Goal: Information Seeking & Learning: Learn about a topic

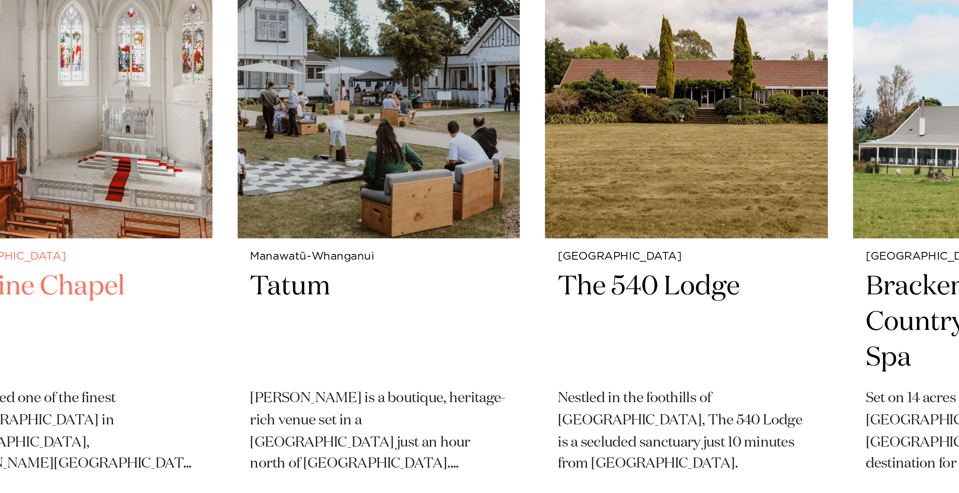
scroll to position [786, 0]
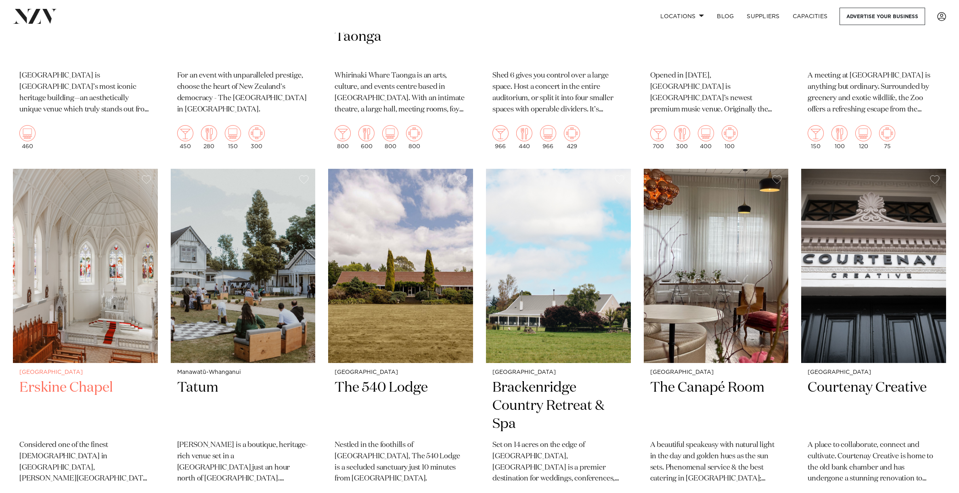
click at [60, 396] on h2 "Erskine Chapel" at bounding box center [85, 406] width 132 height 54
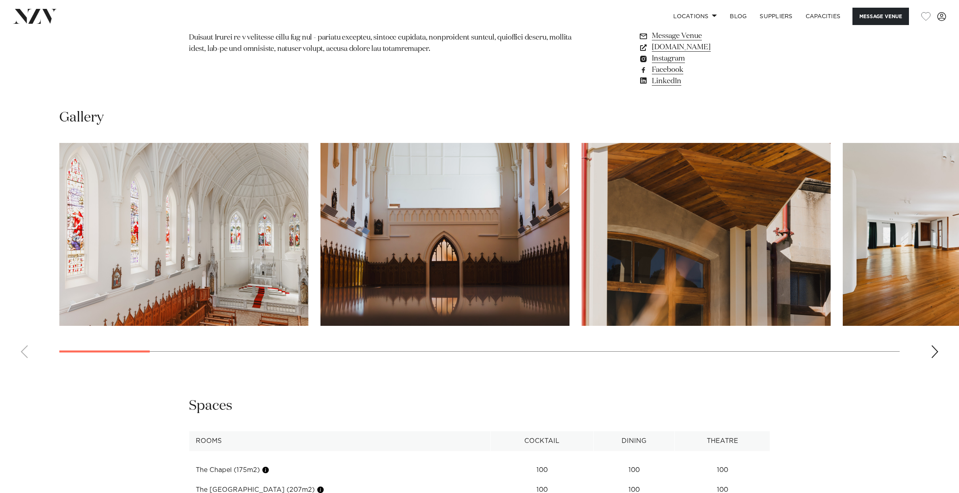
scroll to position [813, 0]
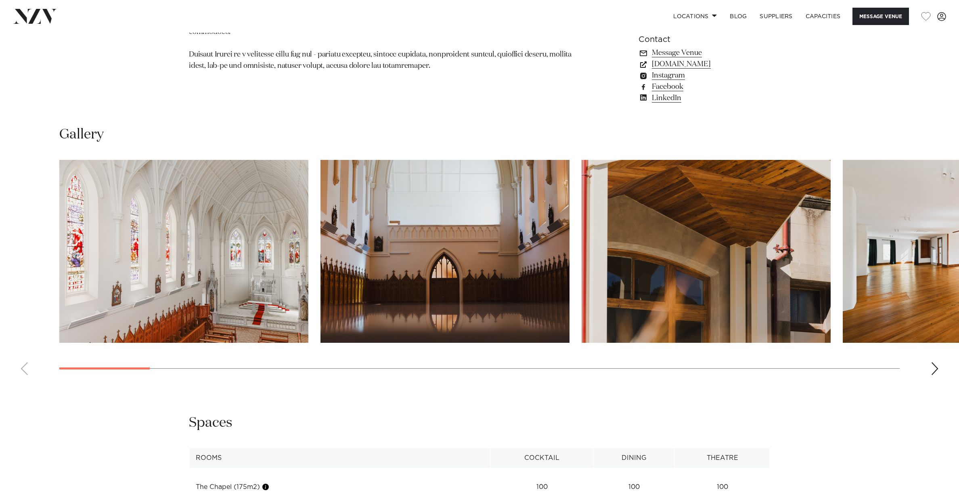
click at [913, 247] on img "4 / 30" at bounding box center [967, 251] width 249 height 183
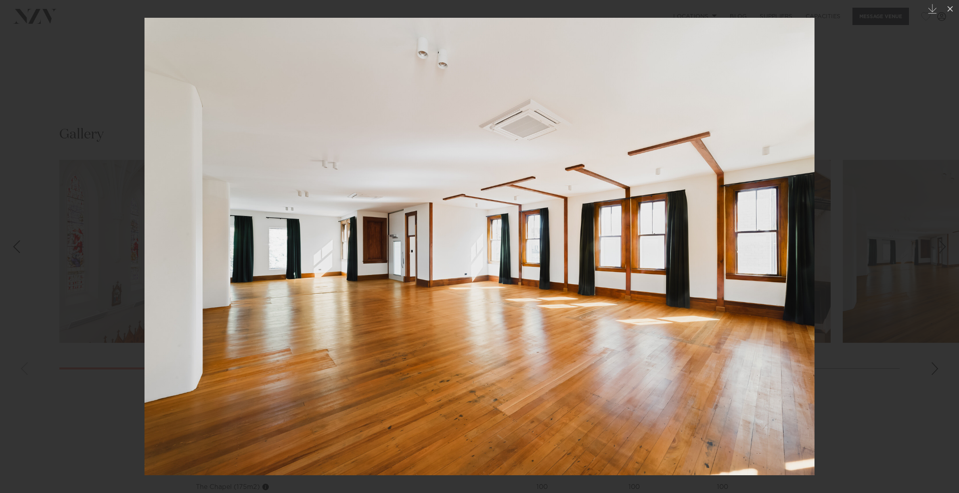
click at [945, 247] on div "Next slide" at bounding box center [942, 246] width 11 height 15
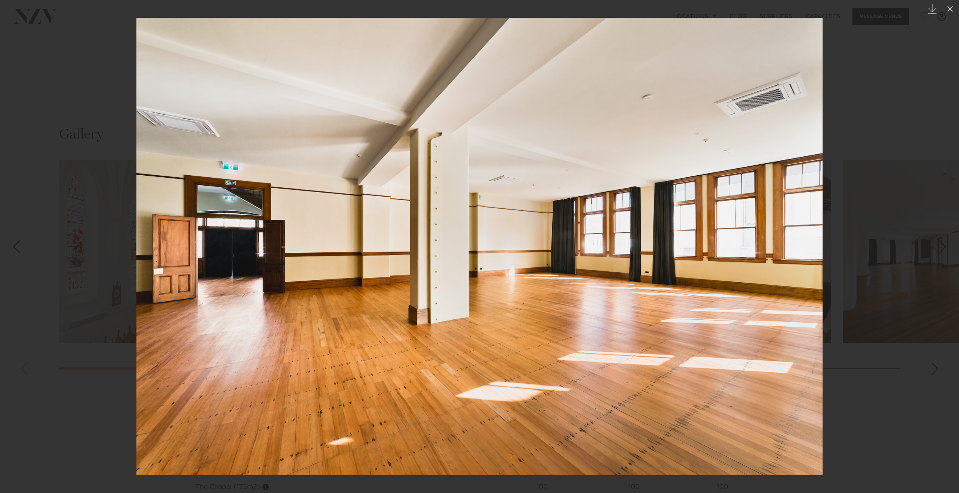
click at [945, 247] on div "Next slide" at bounding box center [942, 246] width 11 height 15
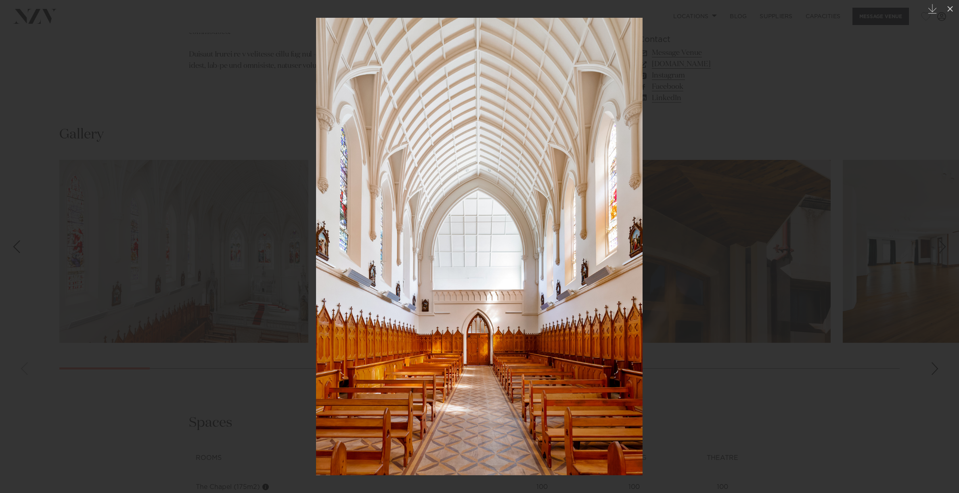
click at [945, 247] on div "Next slide" at bounding box center [942, 246] width 11 height 15
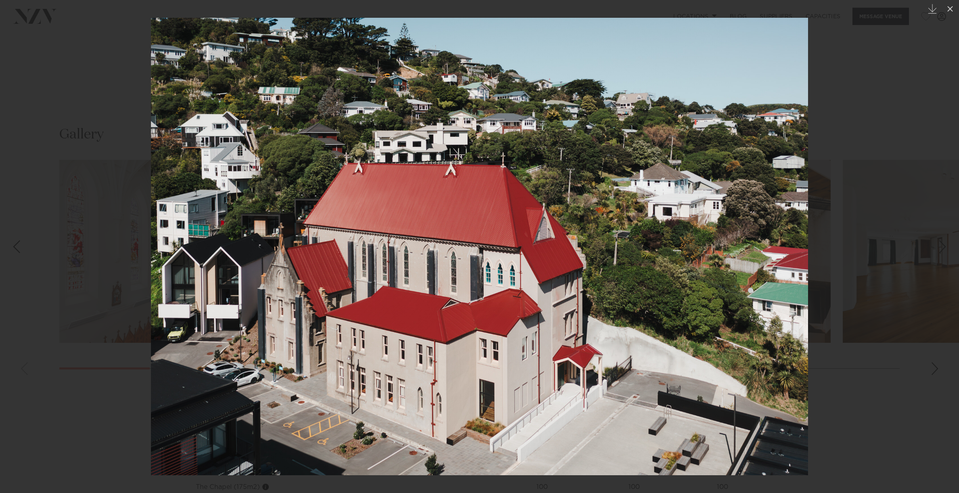
click at [945, 247] on div "Next slide" at bounding box center [942, 246] width 11 height 15
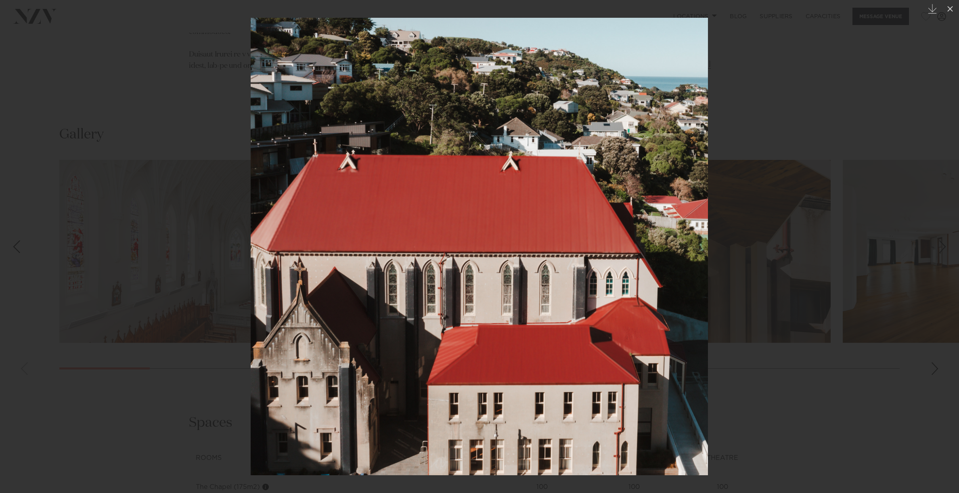
click at [945, 247] on div "Next slide" at bounding box center [942, 246] width 11 height 15
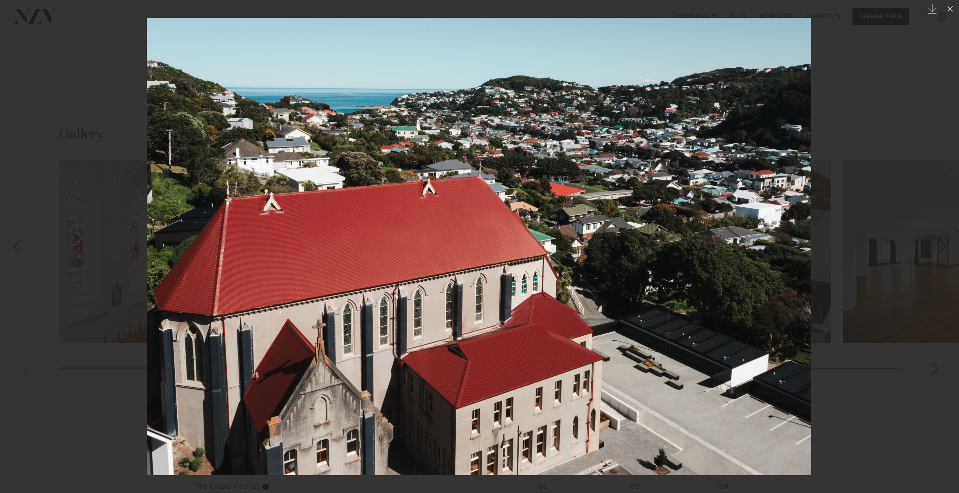
click at [945, 247] on div "Next slide" at bounding box center [942, 246] width 11 height 15
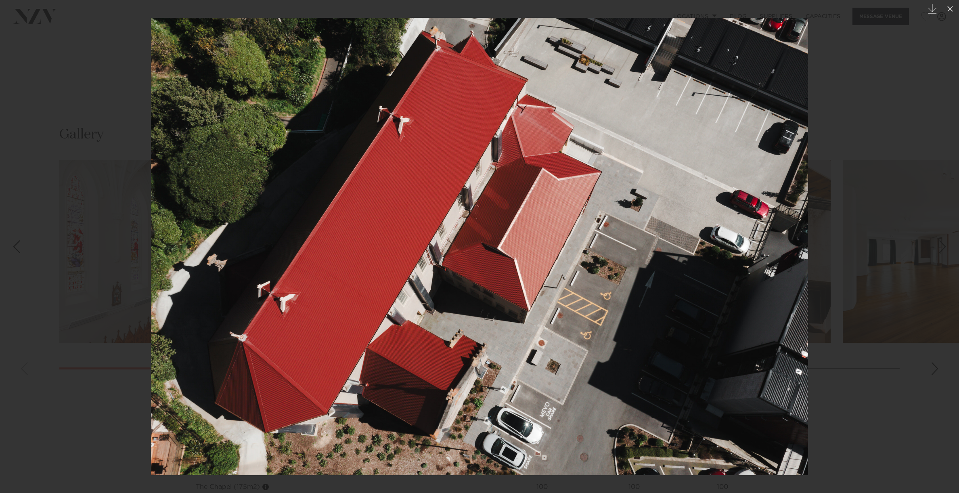
click at [945, 247] on div "Next slide" at bounding box center [942, 246] width 11 height 15
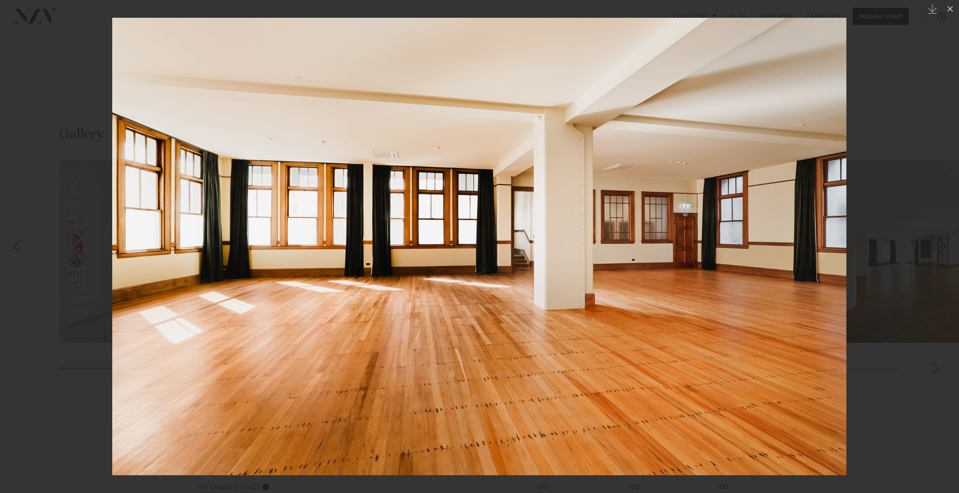
click at [945, 247] on div "Next slide" at bounding box center [942, 246] width 11 height 15
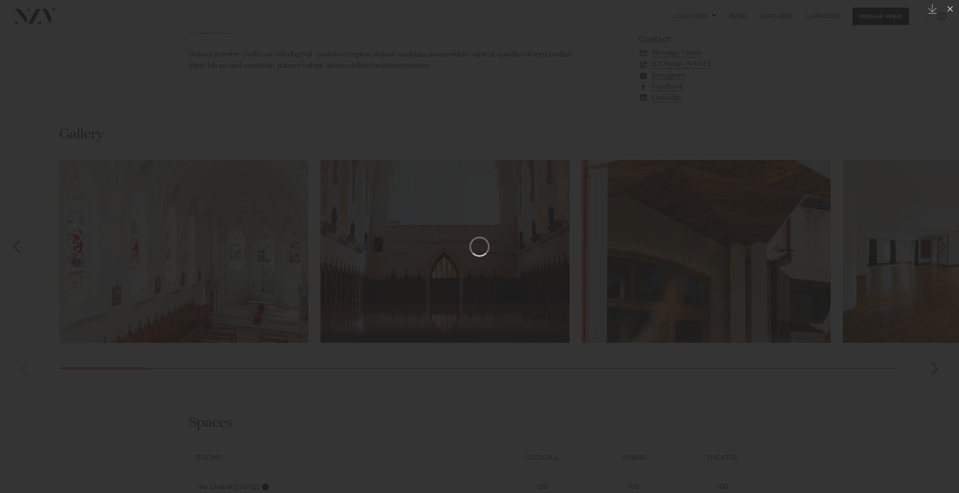
click at [945, 247] on div "Next slide" at bounding box center [942, 246] width 11 height 15
